Goal: Information Seeking & Learning: Learn about a topic

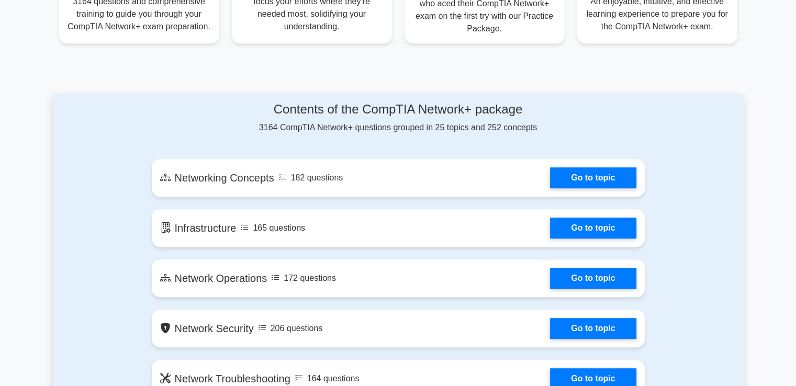
scroll to position [563, 0]
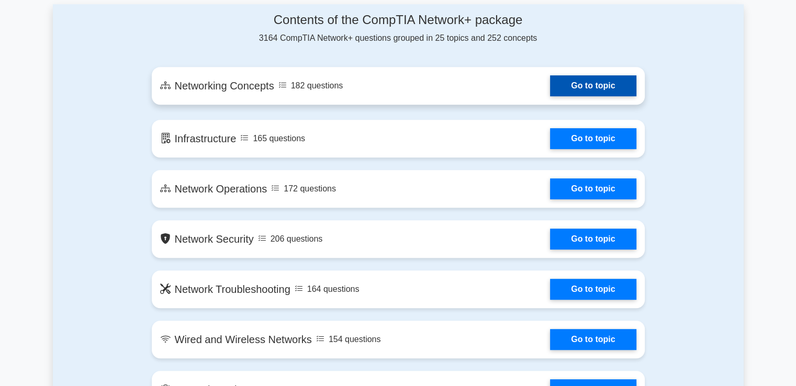
click at [576, 87] on link "Go to topic" at bounding box center [593, 85] width 86 height 21
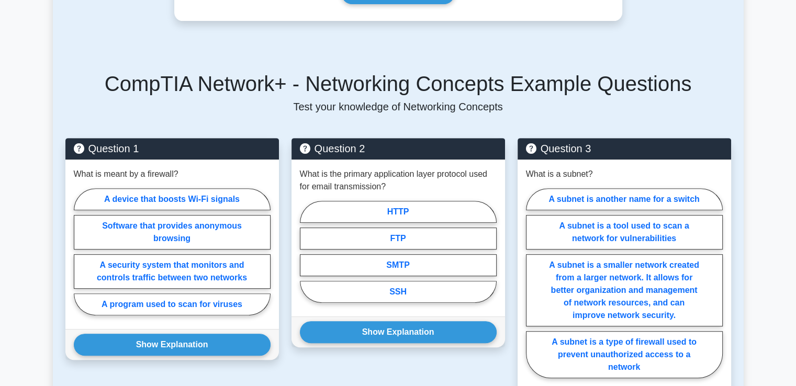
scroll to position [424, 0]
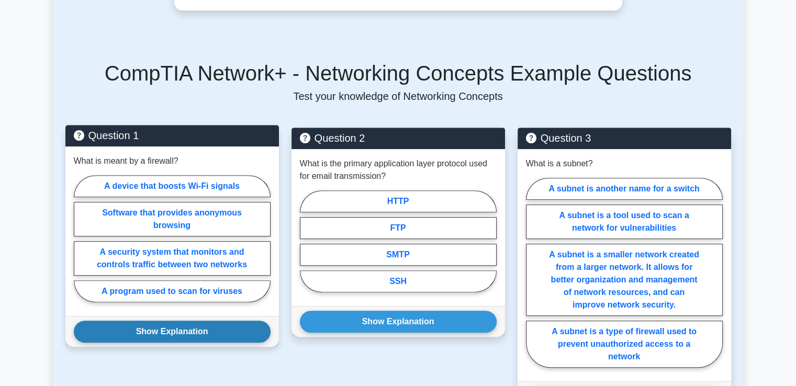
click at [211, 321] on button "Show Explanation" at bounding box center [172, 332] width 197 height 22
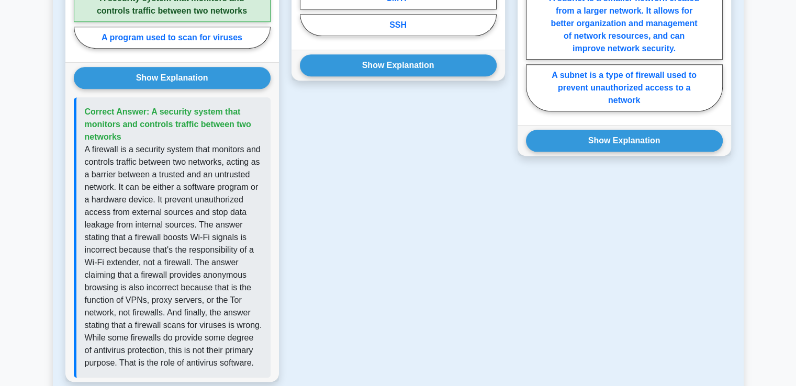
scroll to position [661, 0]
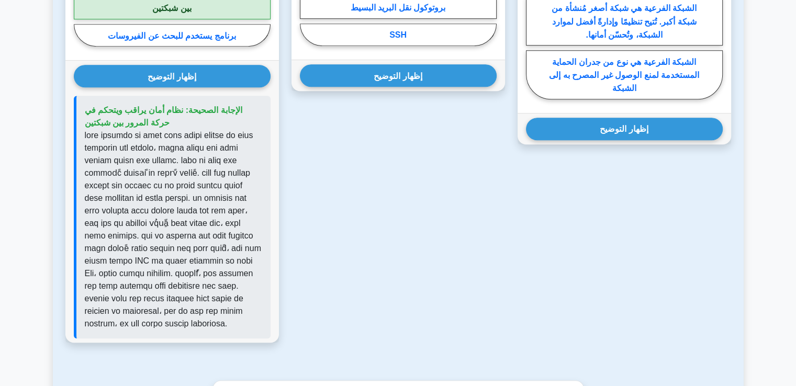
click at [408, 160] on div "السؤال الثاني ما هو بروتوكول طبقة التطبيق الأساسي المستخدم لنقل البريد الإلكترو…" at bounding box center [398, 117] width 226 height 477
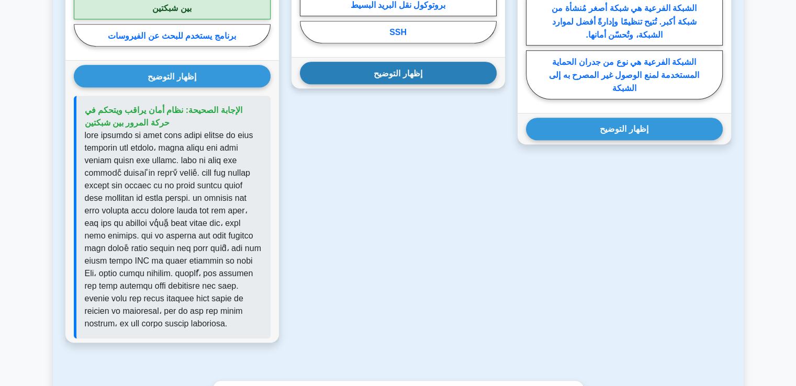
click at [408, 72] on font "إظهار التوضيح" at bounding box center [398, 73] width 48 height 9
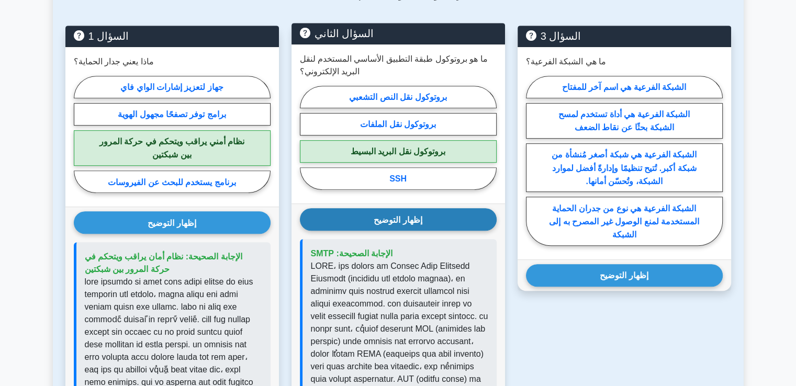
scroll to position [536, 0]
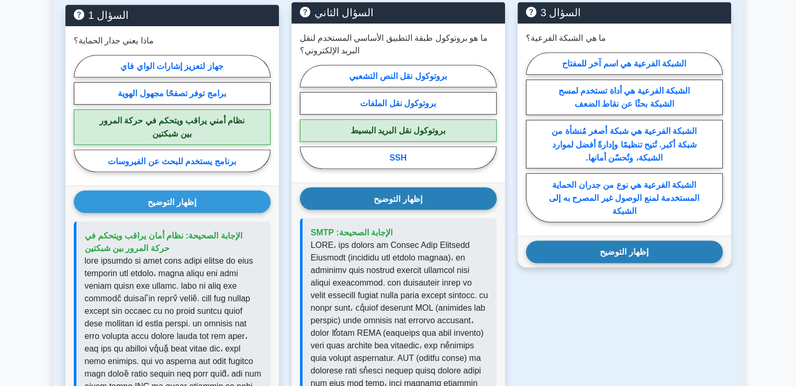
click at [648, 249] on font "إظهار التوضيح" at bounding box center [624, 252] width 48 height 9
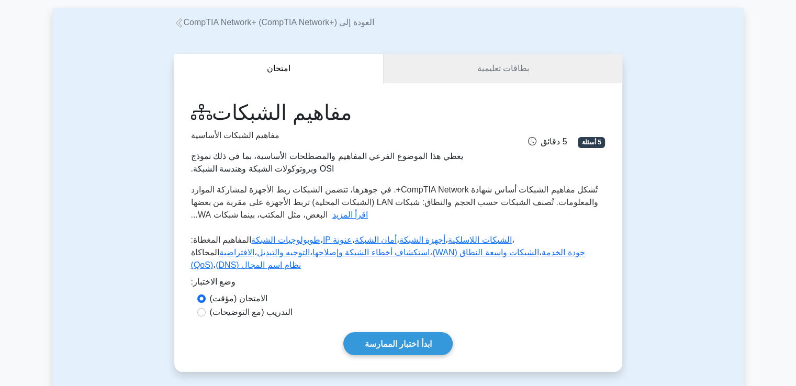
scroll to position [0, 0]
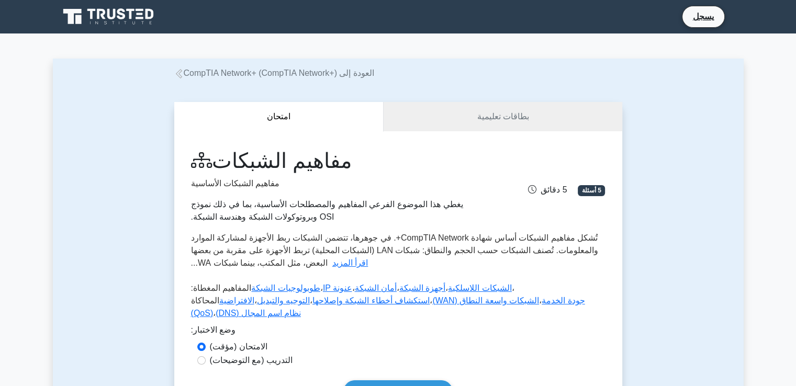
click at [319, 126] on button "امتحان" at bounding box center [279, 117] width 210 height 30
click at [458, 109] on link "بطاقات تعليمية" at bounding box center [503, 117] width 238 height 30
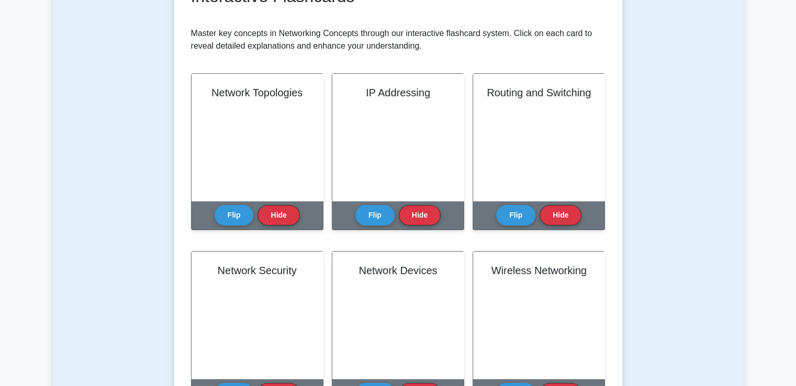
scroll to position [188, 0]
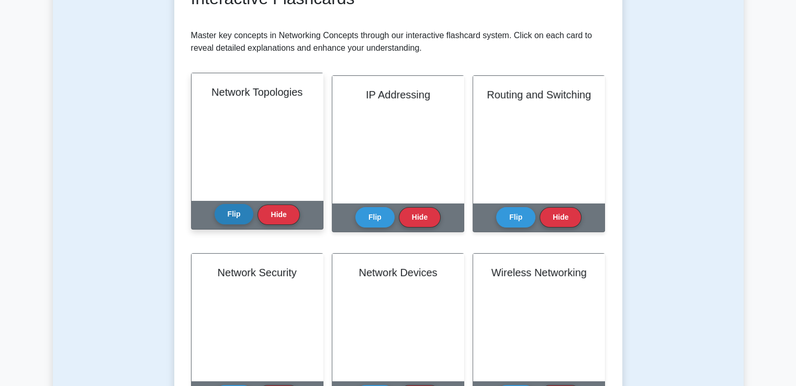
click at [235, 212] on button "Flip" at bounding box center [234, 214] width 39 height 20
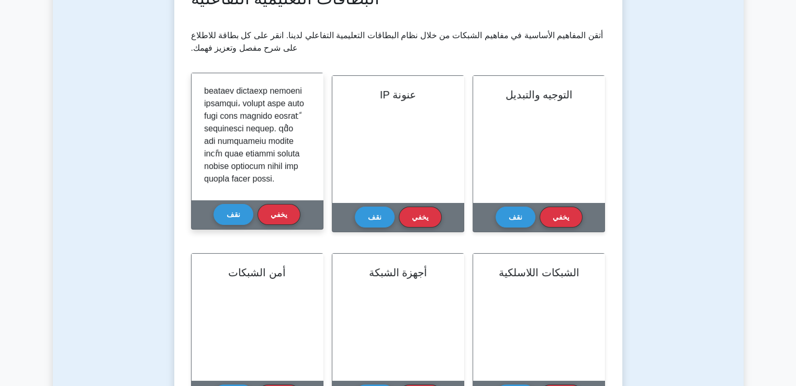
scroll to position [221, 0]
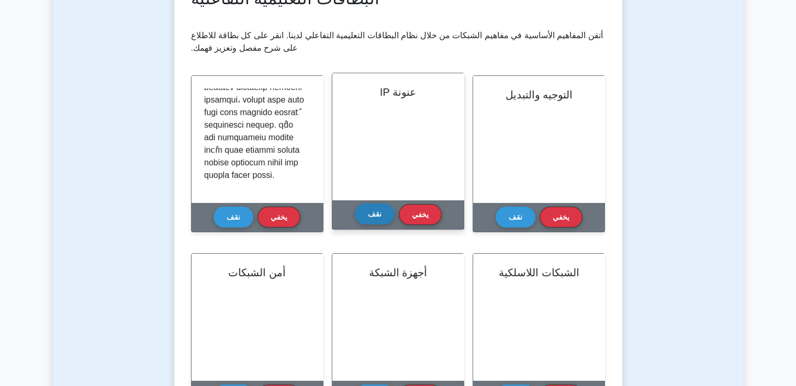
click at [377, 217] on font "نقف" at bounding box center [375, 214] width 14 height 8
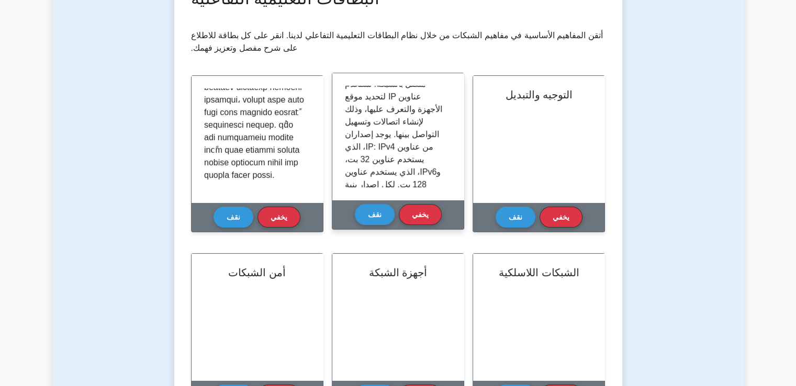
scroll to position [48, 0]
drag, startPoint x: 447, startPoint y: 119, endPoint x: 446, endPoint y: 134, distance: 14.7
click at [446, 134] on div at bounding box center [398, 137] width 106 height 102
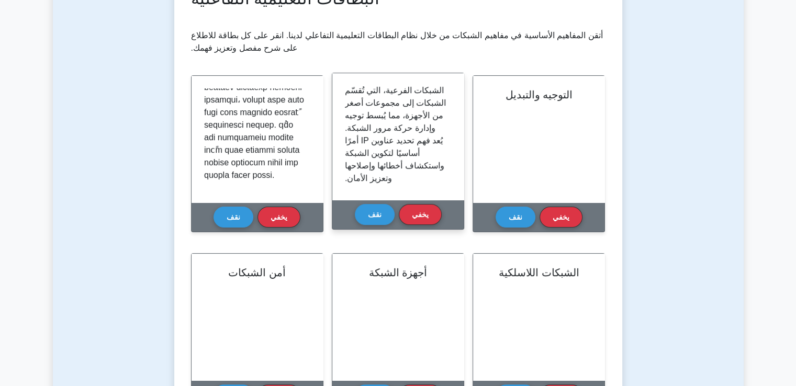
scroll to position [196, 0]
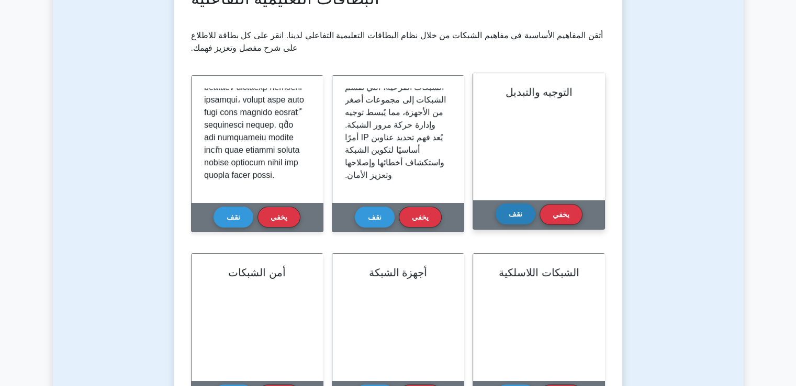
click at [521, 213] on font "نقف" at bounding box center [516, 214] width 14 height 8
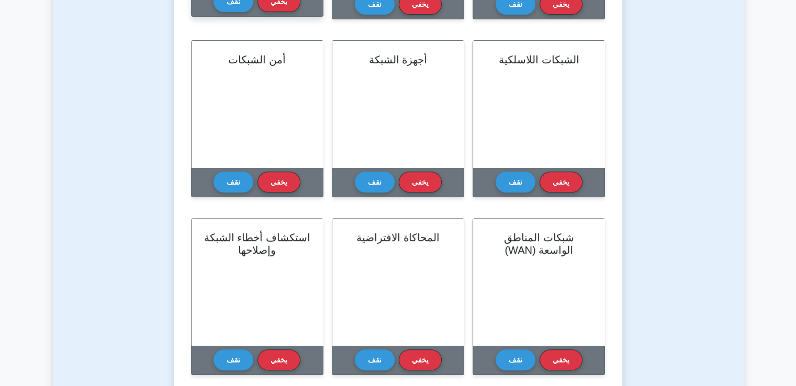
scroll to position [422, 0]
